Goal: Task Accomplishment & Management: Manage account settings

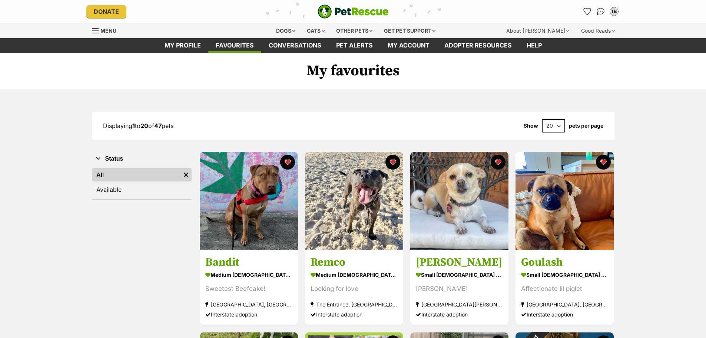
drag, startPoint x: 560, startPoint y: 126, endPoint x: 560, endPoint y: 131, distance: 5.2
click at [560, 126] on select "20 40 60" at bounding box center [553, 125] width 23 height 13
select select "60"
click at [542, 119] on select "20 40 60" at bounding box center [553, 125] width 23 height 13
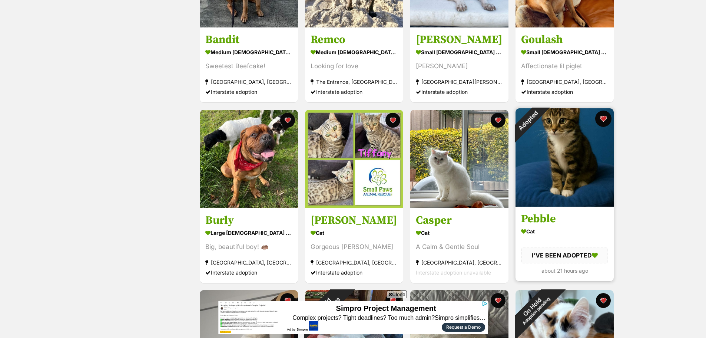
click at [606, 115] on button "favourite" at bounding box center [604, 119] width 16 height 16
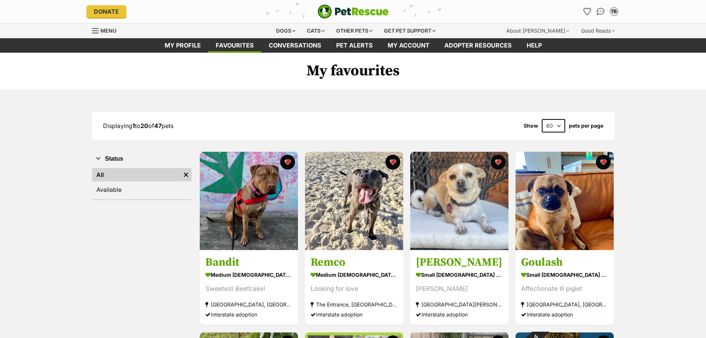
select select "60"
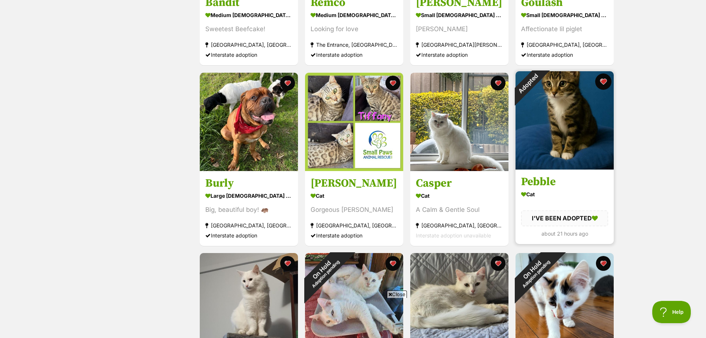
click at [604, 79] on button "favourite" at bounding box center [604, 81] width 16 height 16
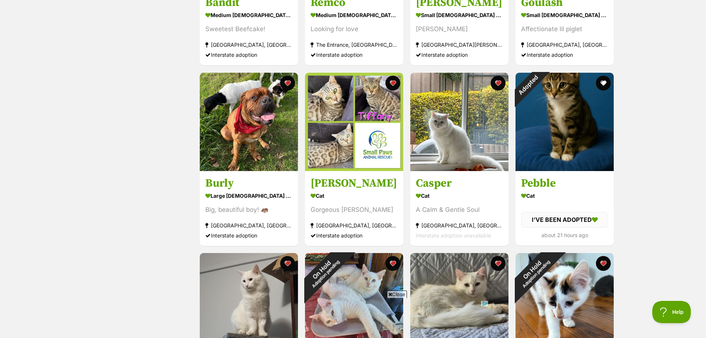
scroll to position [0, 0]
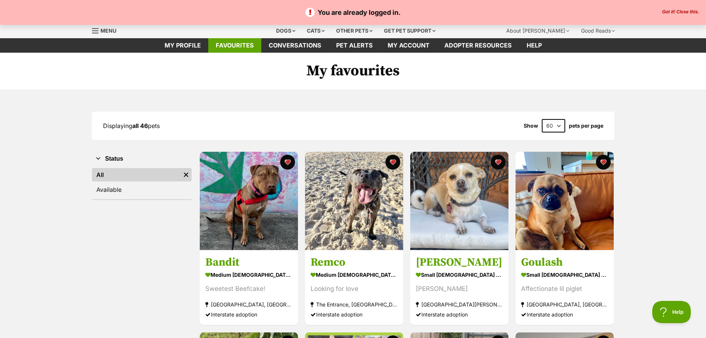
click at [228, 42] on link "Favourites" at bounding box center [234, 45] width 53 height 14
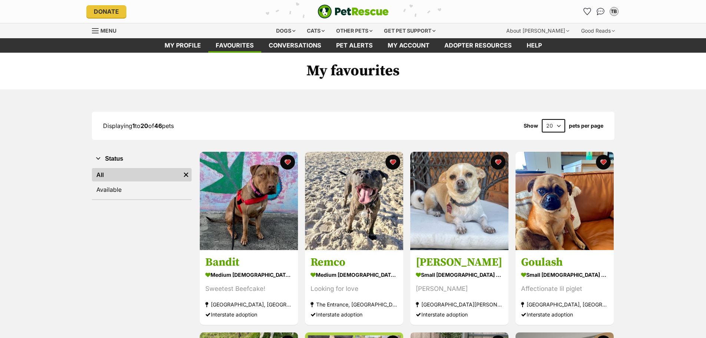
click at [559, 124] on select "20 40 60" at bounding box center [553, 125] width 23 height 13
select select "60"
click at [542, 119] on select "20 40 60" at bounding box center [553, 125] width 23 height 13
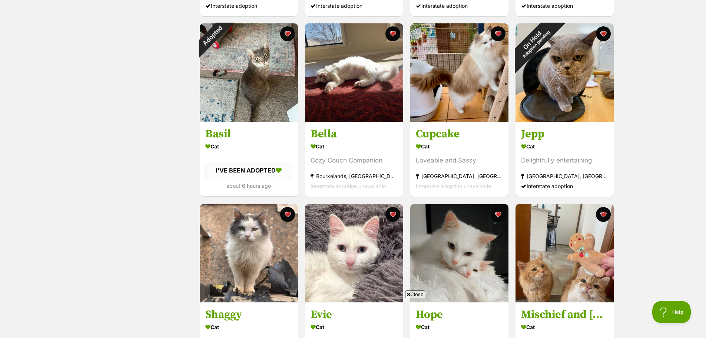
scroll to position [927, 0]
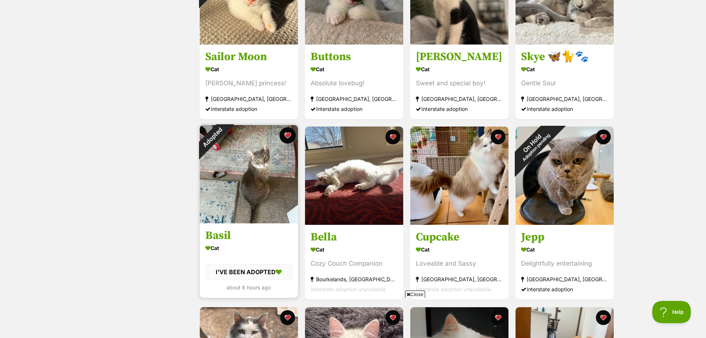
click at [288, 135] on button "favourite" at bounding box center [288, 135] width 16 height 16
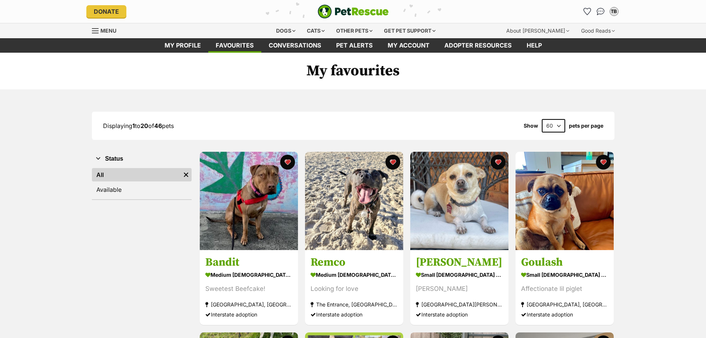
select select "60"
click at [230, 43] on link "Favourites" at bounding box center [234, 45] width 53 height 14
drag, startPoint x: 561, startPoint y: 125, endPoint x: 561, endPoint y: 131, distance: 5.6
click at [561, 125] on select "20 40 60" at bounding box center [553, 125] width 23 height 13
select select "60"
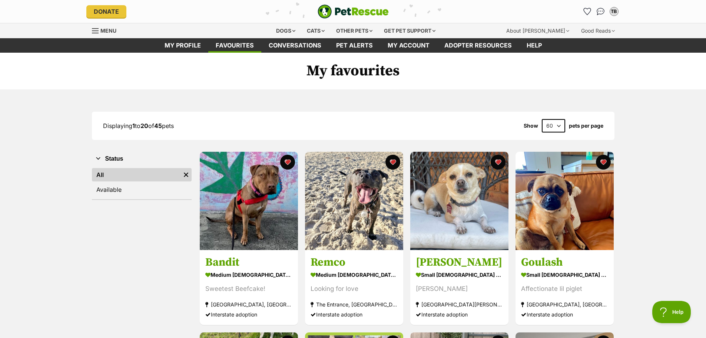
click at [542, 119] on select "20 40 60" at bounding box center [553, 125] width 23 height 13
